Goal: Task Accomplishment & Management: Complete application form

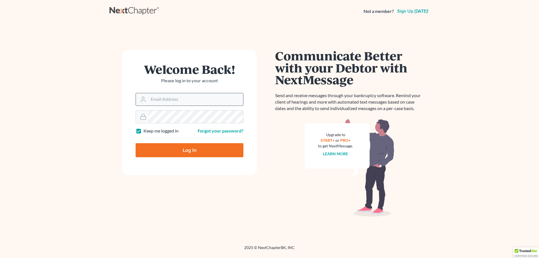
click at [161, 102] on input "Email Address" at bounding box center [195, 99] width 95 height 12
type input "[EMAIL_ADDRESS][DOMAIN_NAME]"
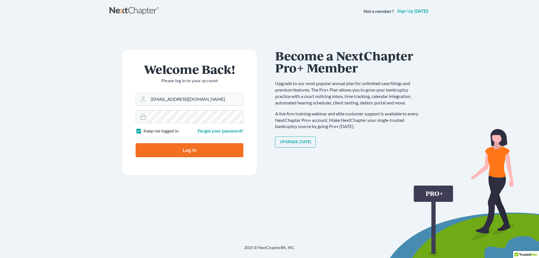
click at [193, 153] on input "Log In" at bounding box center [189, 150] width 108 height 14
type input "Thinking..."
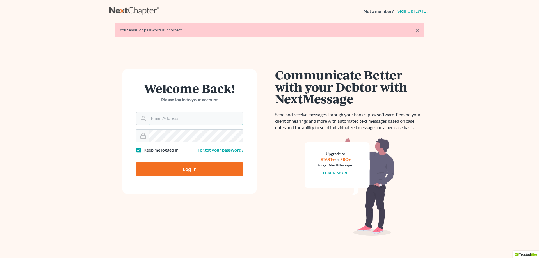
click at [199, 122] on input "Email Address" at bounding box center [195, 118] width 95 height 12
type input "dbedford@thebedfordlawfirm.com"
click at [219, 120] on input "dbedford@thebedfordlawfirm.com" at bounding box center [195, 118] width 95 height 12
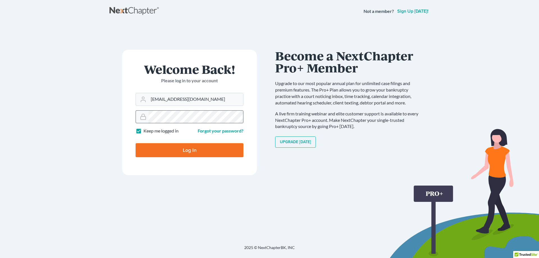
click at [135, 143] on input "Log In" at bounding box center [189, 150] width 108 height 14
type input "Thinking..."
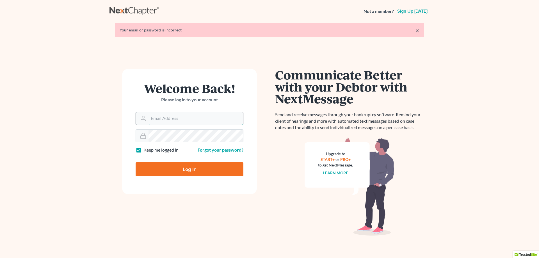
click at [188, 120] on input "Email Address" at bounding box center [195, 118] width 95 height 12
type input "[EMAIL_ADDRESS][DOMAIN_NAME]"
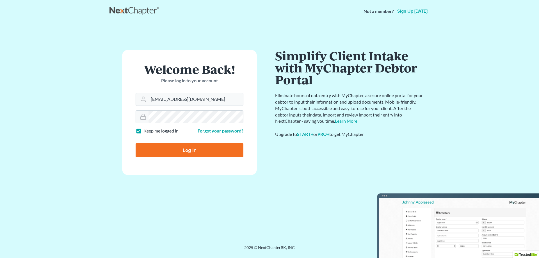
click at [193, 155] on input "Log In" at bounding box center [189, 150] width 108 height 14
type input "Thinking..."
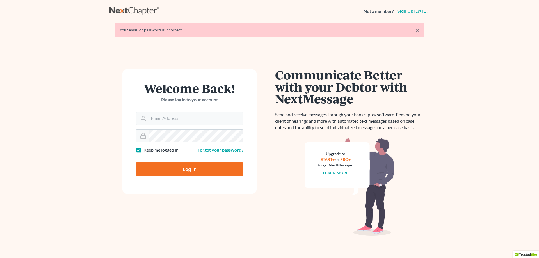
click at [413, 31] on div "Your email or password is incorrect" at bounding box center [269, 30] width 300 height 6
click at [418, 30] on link "×" at bounding box center [417, 30] width 4 height 7
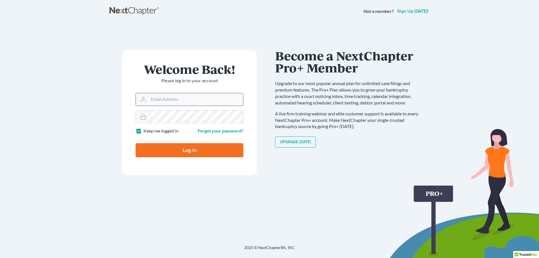
click at [156, 99] on input "Email Address" at bounding box center [195, 99] width 95 height 12
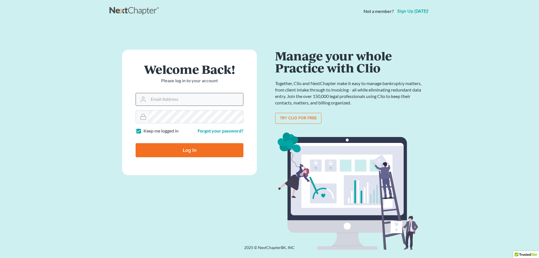
click at [158, 101] on input "Email Address" at bounding box center [195, 99] width 95 height 12
click at [209, 133] on link "Forgot your password?" at bounding box center [220, 130] width 46 height 5
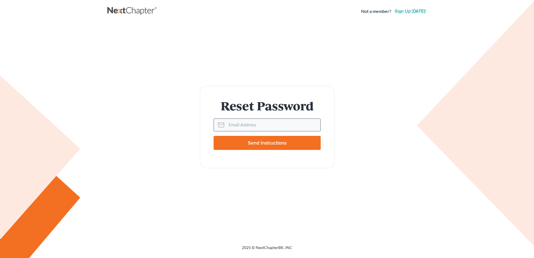
click at [250, 125] on input "Email Address" at bounding box center [274, 125] width 94 height 12
type input "d"
drag, startPoint x: 257, startPoint y: 129, endPoint x: 218, endPoint y: 121, distance: 40.4
click at [218, 121] on div "dbedfor" at bounding box center [267, 124] width 107 height 13
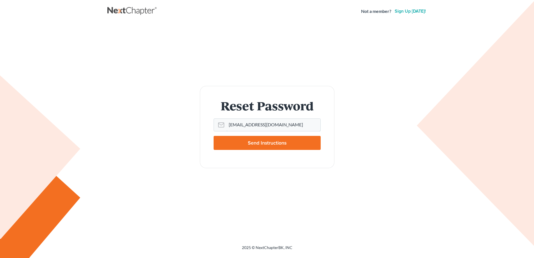
type input "desiraebedford@gmail.com"
click at [245, 141] on input "Send Instructions" at bounding box center [267, 143] width 107 height 14
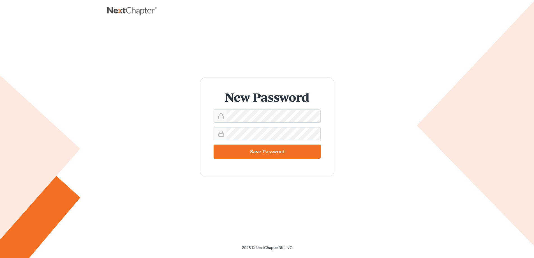
click at [277, 151] on input "Save Password" at bounding box center [267, 151] width 107 height 14
type input "Thinking..."
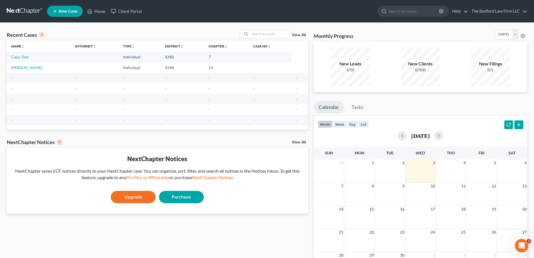
click at [63, 15] on link "New Case" at bounding box center [65, 11] width 36 height 11
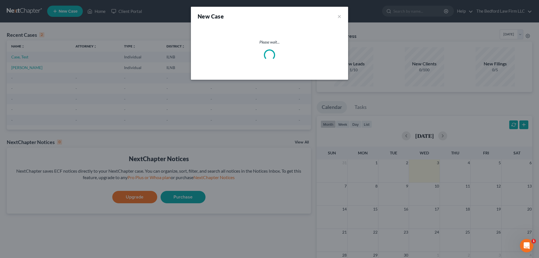
select select "25"
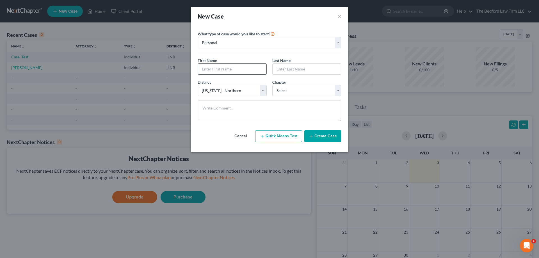
click at [239, 66] on input "text" at bounding box center [232, 69] width 68 height 11
type input "[PERSON_NAME]"
click at [303, 67] on input "Haerel" at bounding box center [306, 69] width 68 height 11
type input "[PERSON_NAME]"
click at [335, 88] on select "Select 7 11 12 13" at bounding box center [306, 90] width 69 height 11
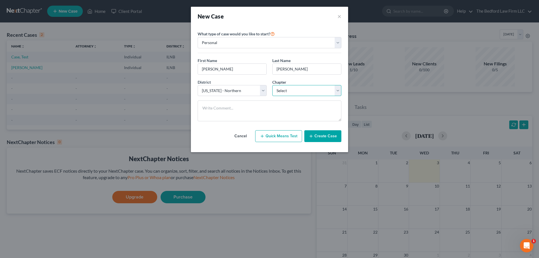
select select "3"
click at [272, 85] on select "Select 7 11 12 13" at bounding box center [306, 90] width 69 height 11
click at [326, 138] on button "Create Case" at bounding box center [322, 136] width 37 height 12
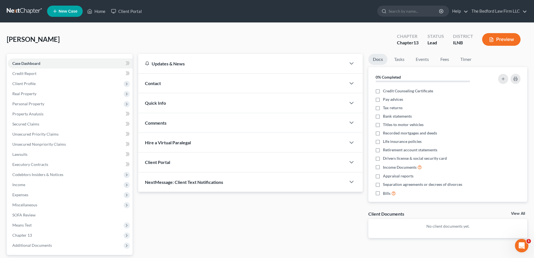
click at [248, 62] on div "Updates & News" at bounding box center [242, 64] width 194 height 6
